Goal: Information Seeking & Learning: Learn about a topic

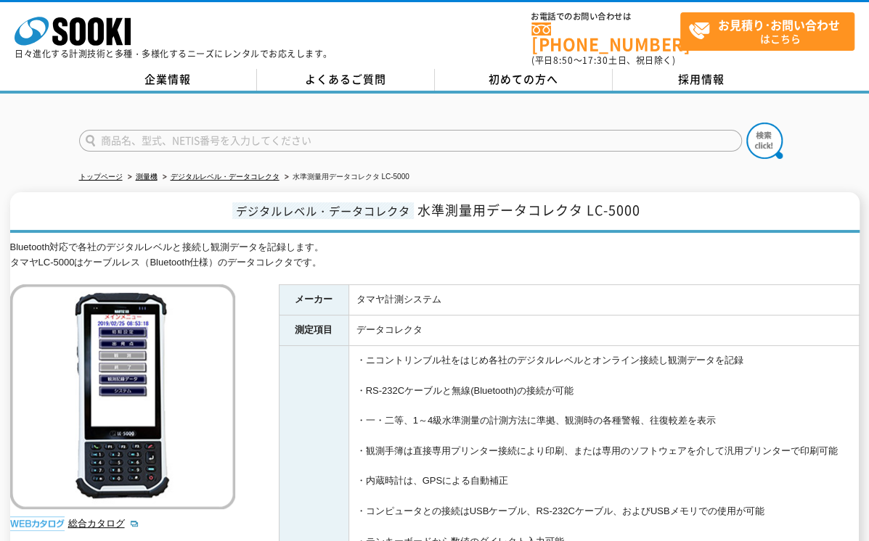
click at [93, 203] on h1 "デジタルレベル・データコレクタ 水準測量用データコレクタ LC-5000" at bounding box center [434, 212] width 849 height 41
click at [61, 210] on h1 "デジタルレベル・データコレクタ 水準測量用データコレクタ LC-5000" at bounding box center [434, 212] width 849 height 41
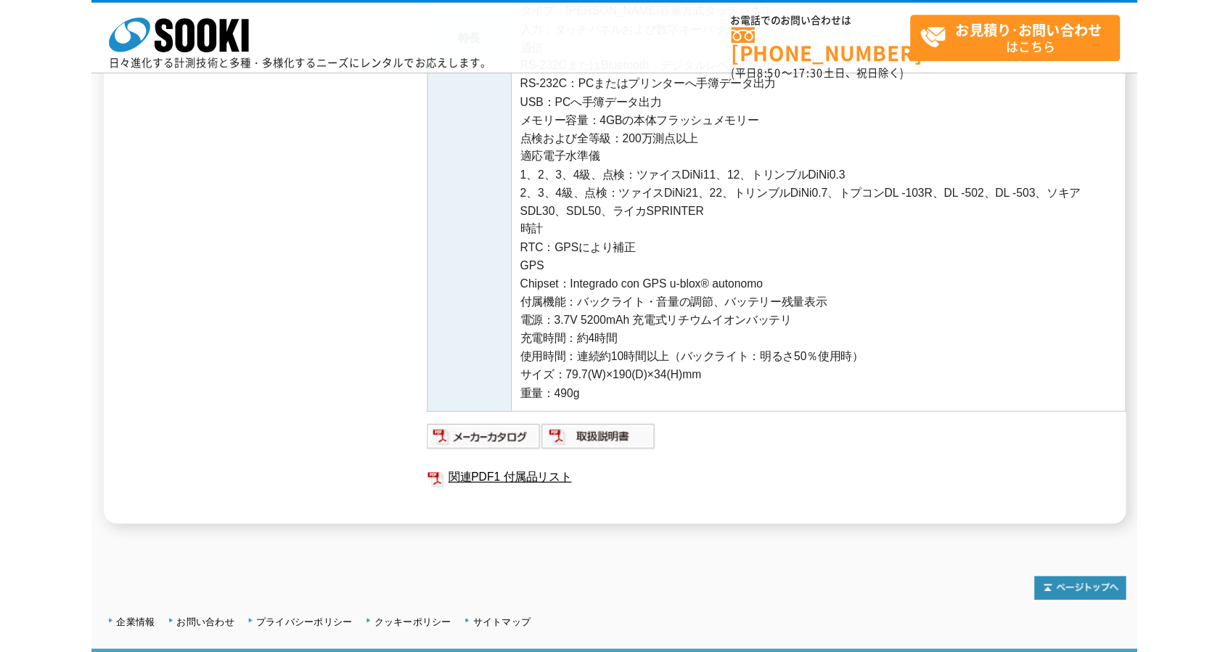
scroll to position [508, 0]
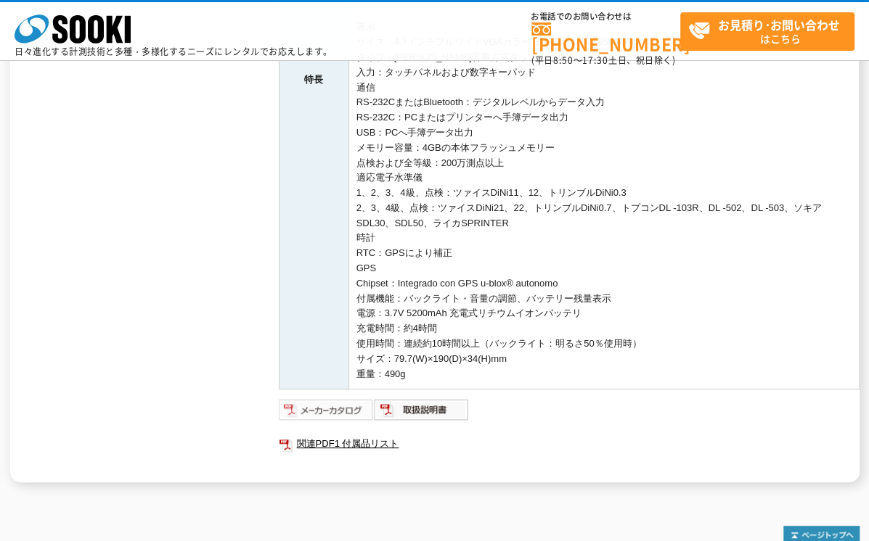
click at [345, 414] on img at bounding box center [326, 409] width 95 height 23
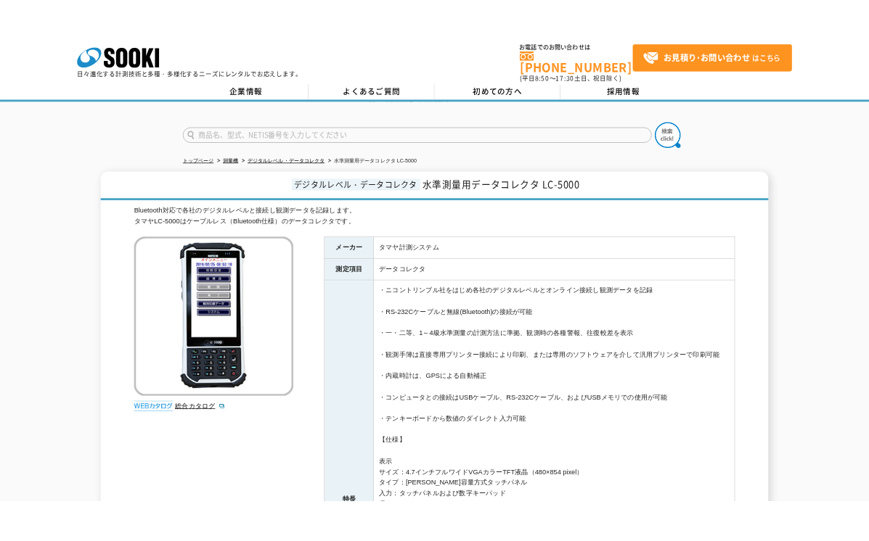
scroll to position [0, 0]
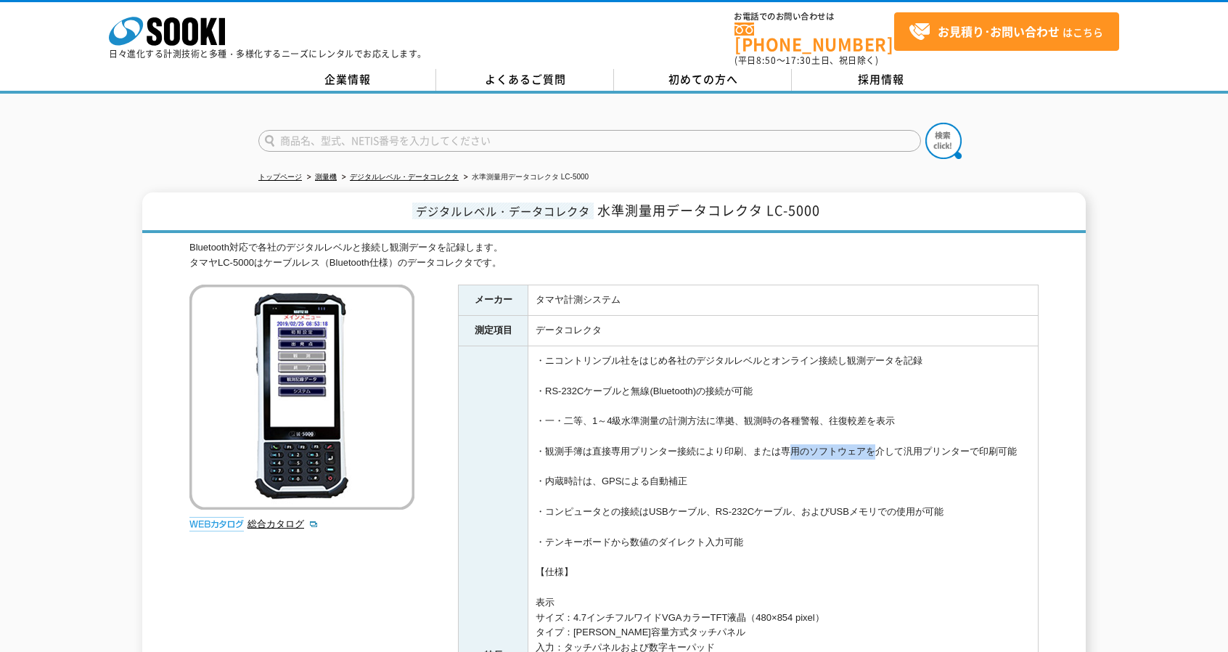
drag, startPoint x: 778, startPoint y: 438, endPoint x: 867, endPoint y: 444, distance: 88.7
click at [867, 444] on td "・ニコントリンブル社をはじめ各社のデジタルレベルとオンライン接続し観測データを記録 ・RS-232Cケーブルと無線(Bluetooth)の接続が可能 ・一・二…" at bounding box center [783, 655] width 510 height 619
copy td "専用のソフトウェア"
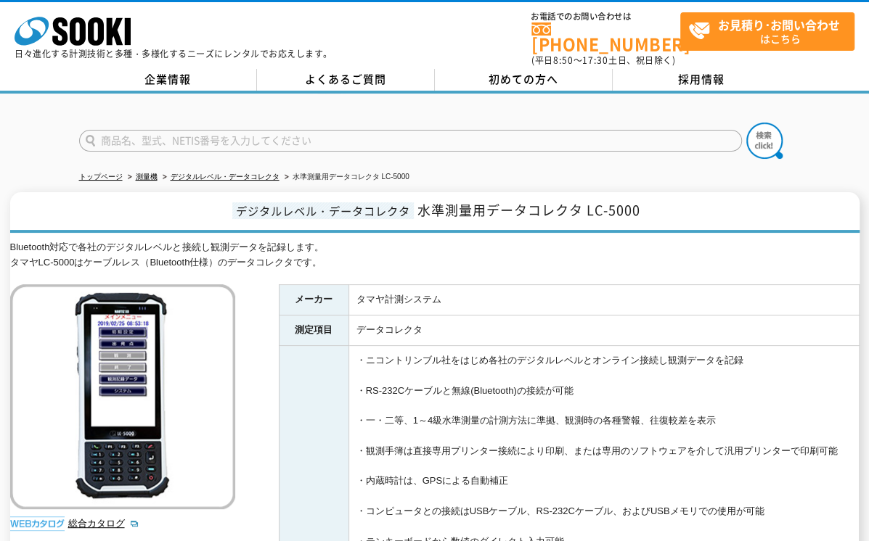
drag, startPoint x: 412, startPoint y: 435, endPoint x: 395, endPoint y: 440, distance: 17.4
drag, startPoint x: 430, startPoint y: 438, endPoint x: 483, endPoint y: 436, distance: 53.0
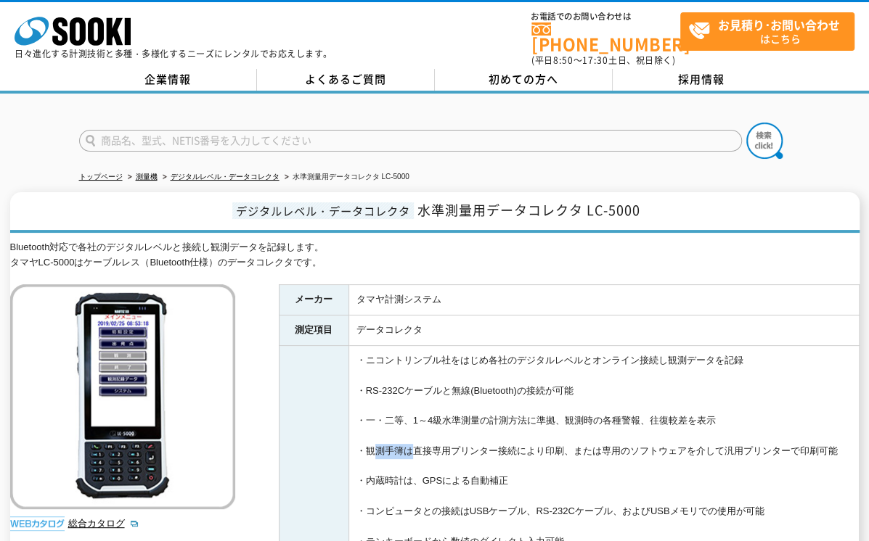
drag, startPoint x: 369, startPoint y: 442, endPoint x: 401, endPoint y: 438, distance: 32.1
copy td "観測手簿"
click at [418, 330] on td "データコレクタ" at bounding box center [603, 331] width 510 height 30
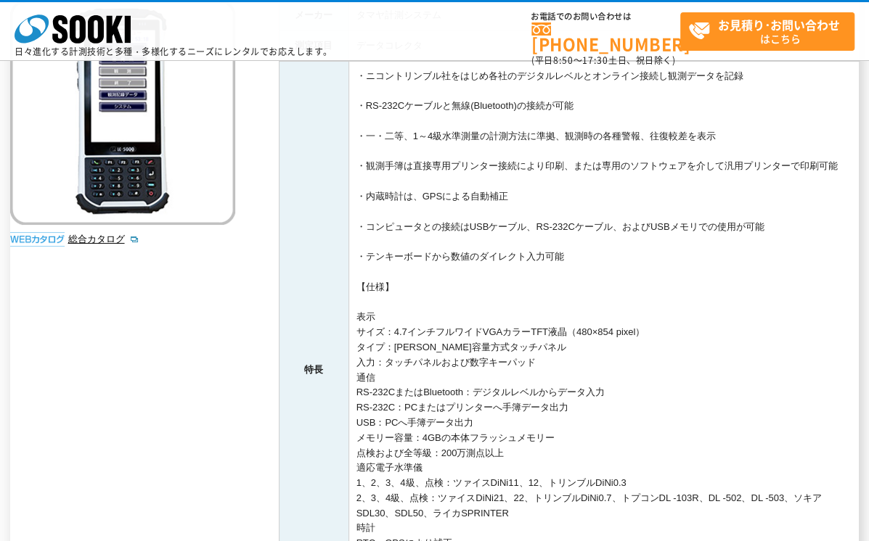
drag, startPoint x: 458, startPoint y: 276, endPoint x: 466, endPoint y: 269, distance: 10.3
click at [458, 276] on td "・ニコントリンブル社をはじめ各社のデジタルレベルとオンライン接続し観測データを記録 ・RS-232Cケーブルと無線(Bluetooth)の接続が可能 ・一・二…" at bounding box center [603, 370] width 510 height 619
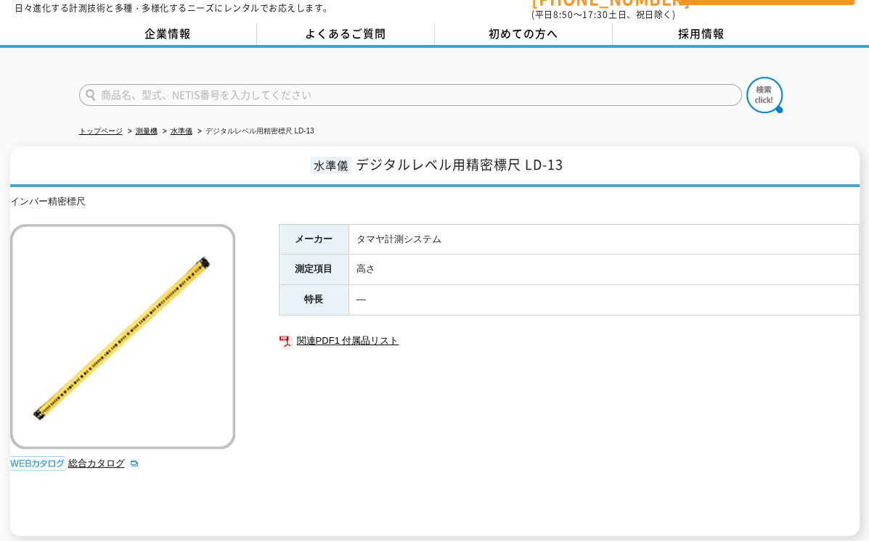
scroll to position [19, 0]
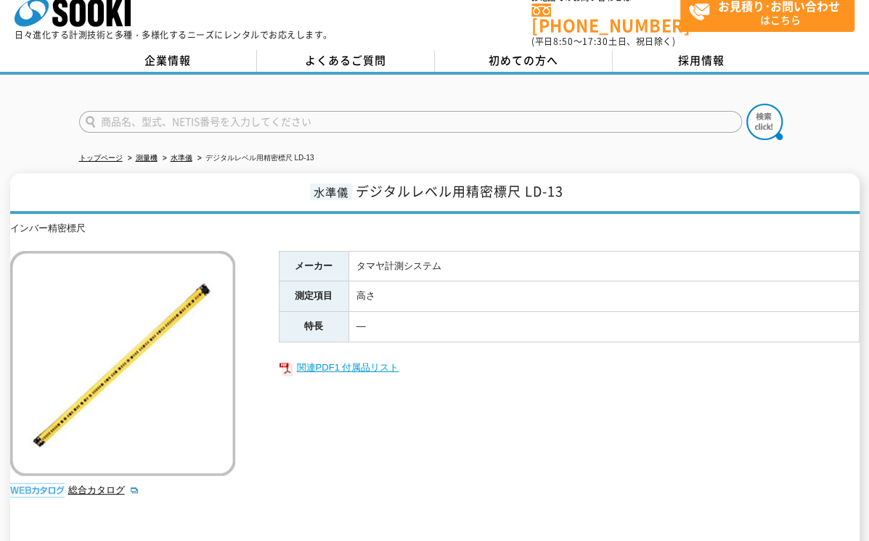
click at [343, 359] on link "関連PDF1 付属品リスト" at bounding box center [569, 368] width 581 height 19
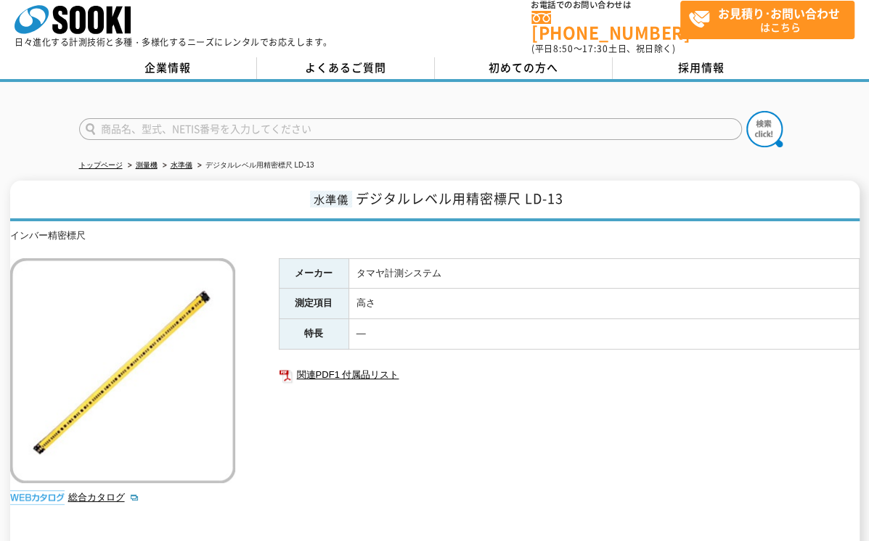
scroll to position [0, 0]
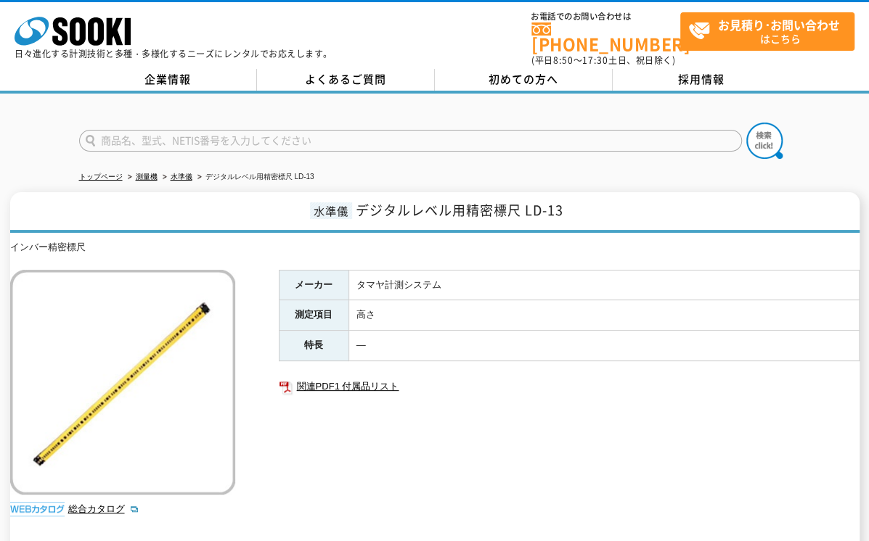
click at [360, 202] on span "デジタルレベル用精密標尺 LD-13" at bounding box center [460, 210] width 208 height 20
drag, startPoint x: 359, startPoint y: 198, endPoint x: 573, endPoint y: 198, distance: 213.4
click at [573, 198] on h1 "水準儀 デジタルレベル用精密標尺 LD-13" at bounding box center [434, 212] width 849 height 41
copy span "デジタルレベル用精密標尺 LD-13"
click at [182, 342] on img at bounding box center [122, 382] width 225 height 225
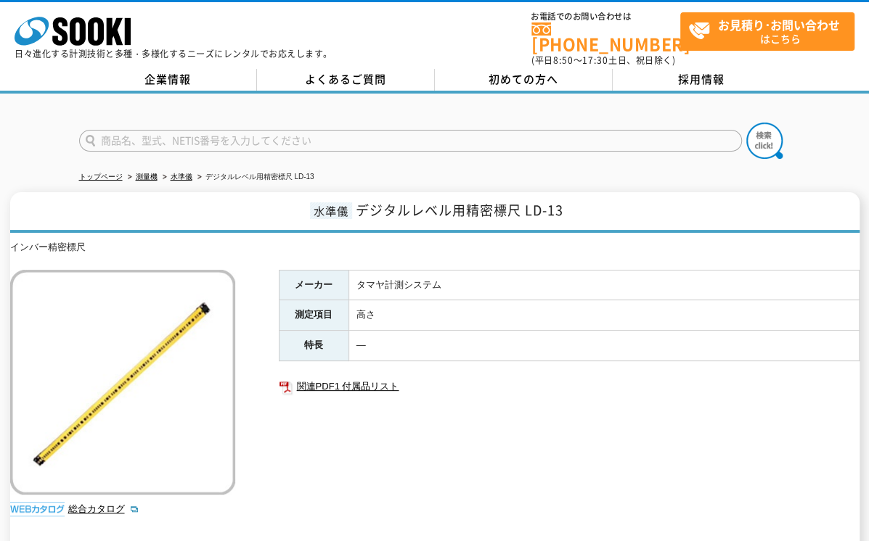
drag, startPoint x: 238, startPoint y: 261, endPoint x: 237, endPoint y: 201, distance: 59.5
click at [239, 259] on div "インバー精密標尺 総合カタログ メーカー タマヤ計測システム 測定項目 高さ 特長 ― 関連PDF1 付属品リスト" at bounding box center [434, 411] width 849 height 342
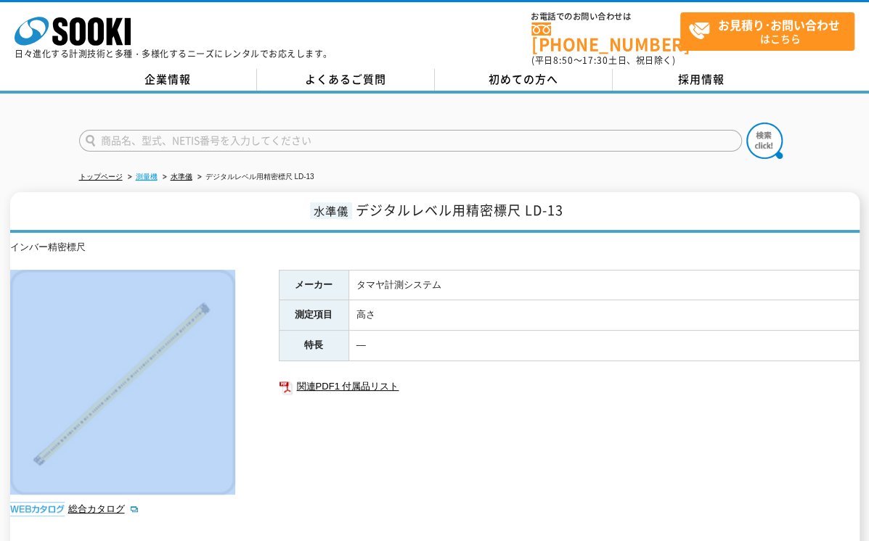
click at [149, 173] on link "測量機" at bounding box center [147, 177] width 22 height 8
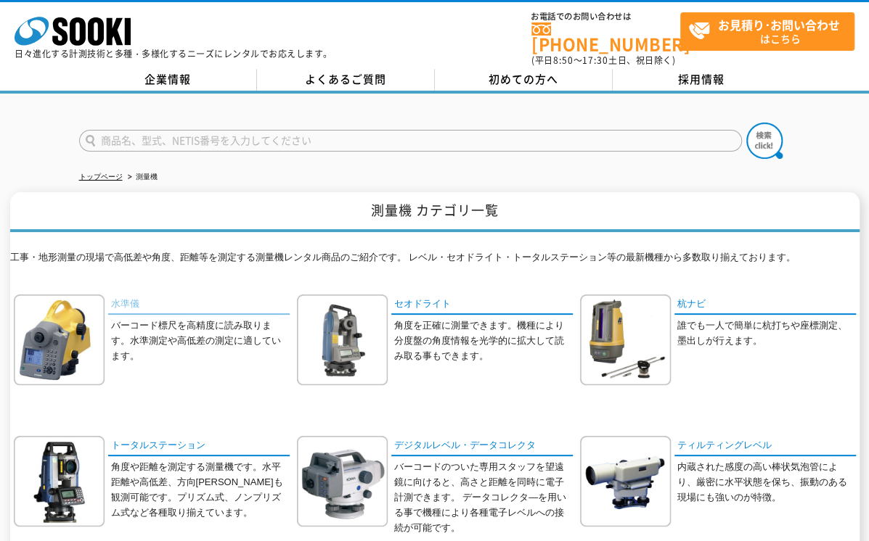
click at [108, 298] on link "水準儀" at bounding box center [198, 305] width 181 height 21
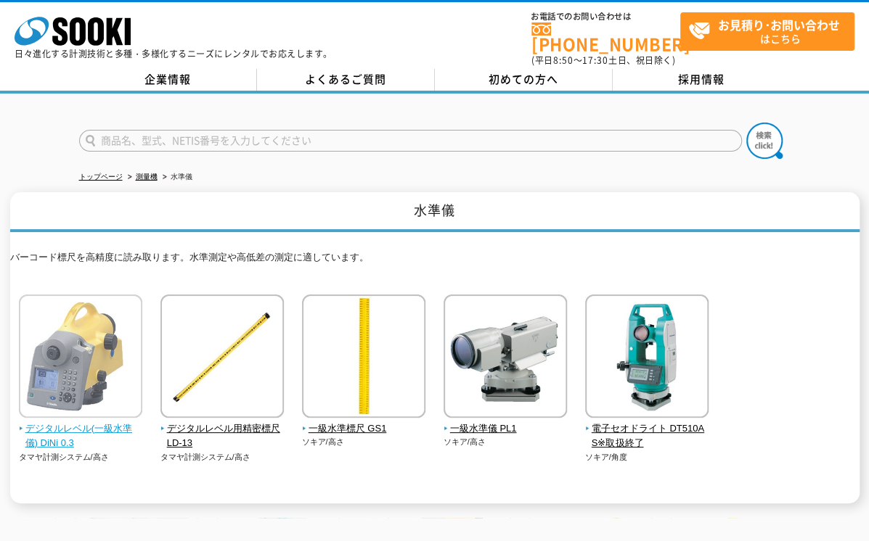
click at [82, 348] on img at bounding box center [80, 358] width 123 height 127
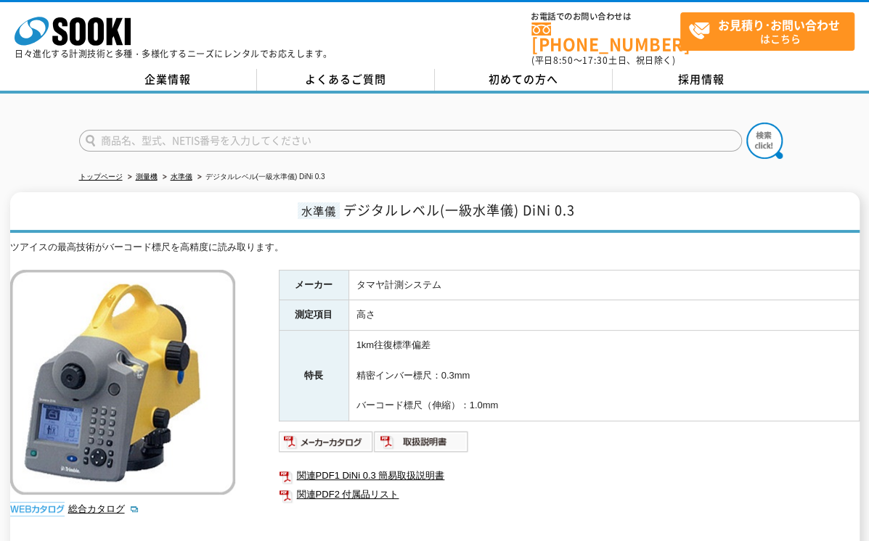
click at [277, 226] on div "水準儀 デジタルレベル(一級水準儀) DiNi 0.3 ツアイスの最高技術がバーコード標尺を高精度に読み取ります。 総合カタログ メーカー タマヤ計測システム…" at bounding box center [434, 387] width 849 height 390
